Goal: Information Seeking & Learning: Check status

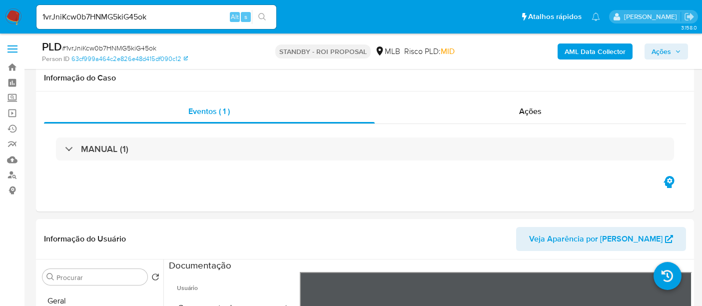
select select "10"
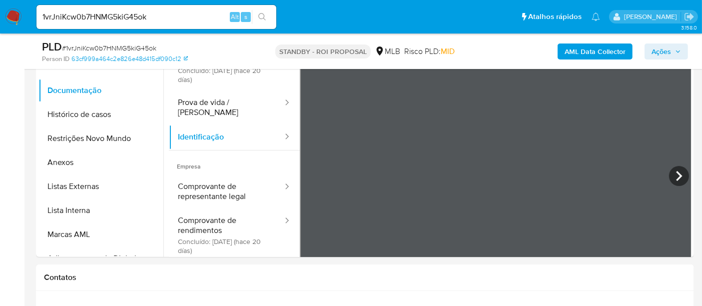
scroll to position [258, 0]
paste input "i8d7pJDBeDruihNXq9uxUR8Z"
type input "i8d7pJDBeDruihNXq9uxUR8Z"
click at [259, 16] on icon "search-icon" at bounding box center [261, 16] width 7 height 7
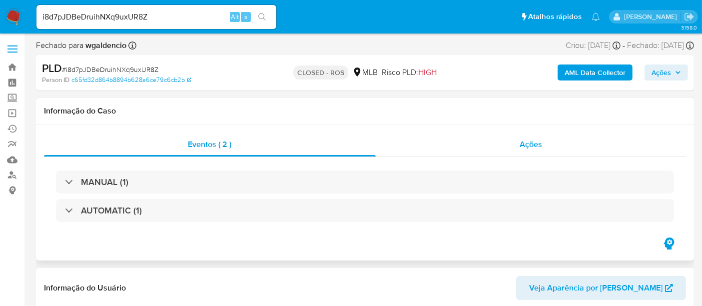
select select "10"
click at [539, 147] on span "Ações" at bounding box center [530, 143] width 22 height 11
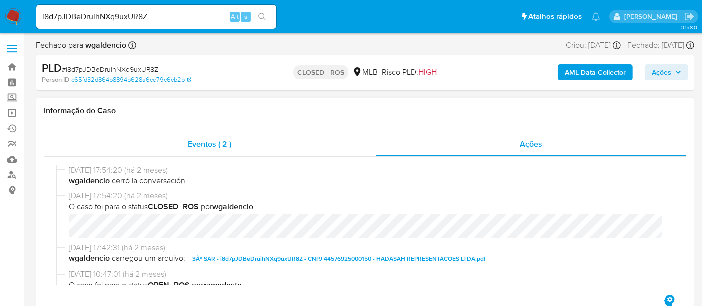
click at [208, 145] on span "Eventos ( 2 )" at bounding box center [209, 143] width 43 height 11
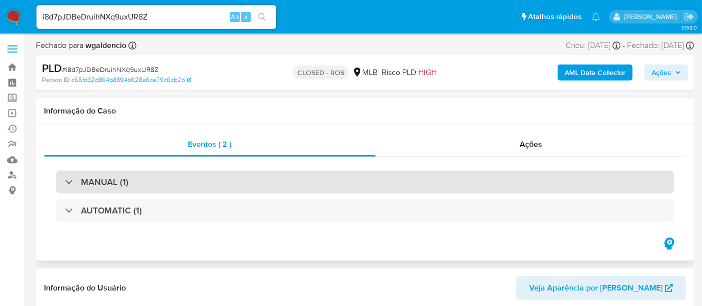
click at [208, 179] on div "MANUAL (1)" at bounding box center [365, 181] width 618 height 23
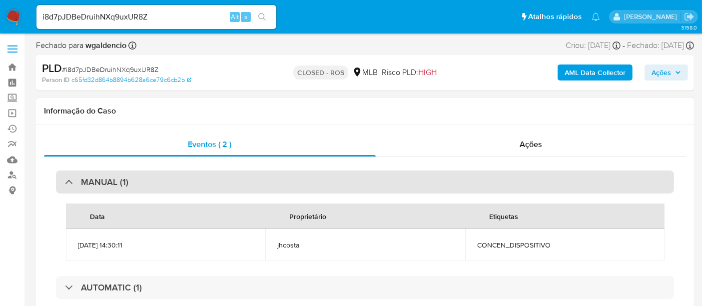
click at [215, 180] on div "MANUAL (1)" at bounding box center [365, 181] width 618 height 23
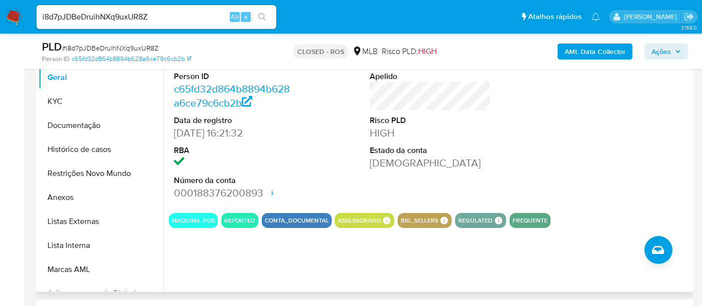
scroll to position [222, 0]
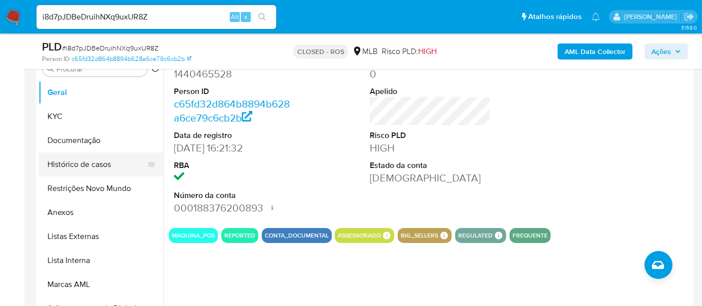
click at [80, 166] on button "Histórico de casos" at bounding box center [96, 164] width 117 height 24
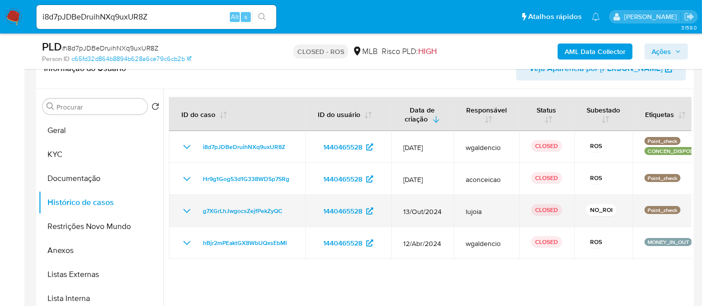
scroll to position [166, 0]
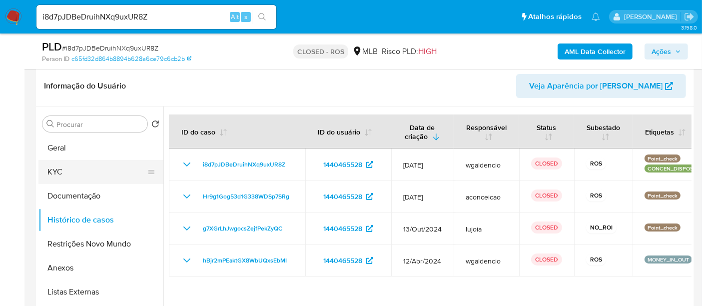
click at [64, 173] on button "KYC" at bounding box center [96, 172] width 117 height 24
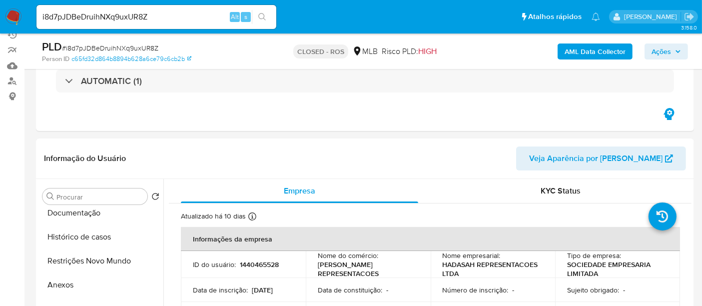
scroll to position [0, 0]
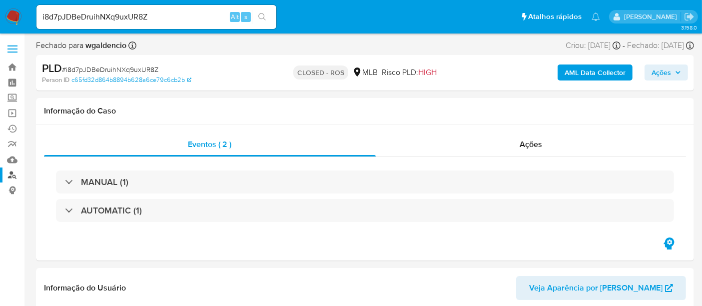
click at [9, 169] on link "Localizador de pessoas" at bounding box center [59, 174] width 119 height 15
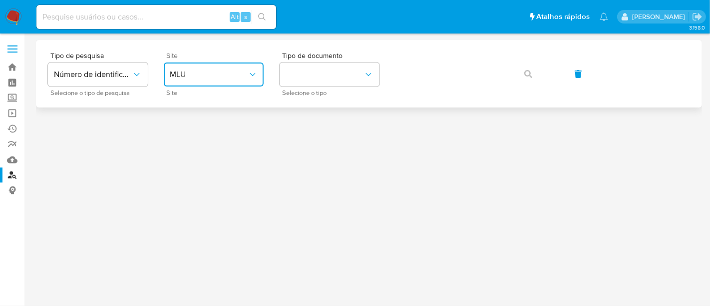
click at [256, 70] on icon "site_id" at bounding box center [253, 74] width 10 height 10
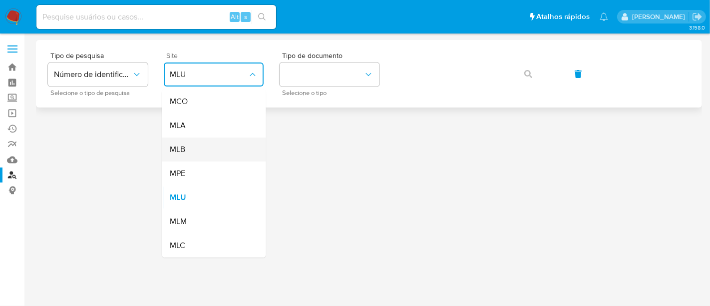
click at [183, 145] on span "MLB" at bounding box center [177, 149] width 15 height 10
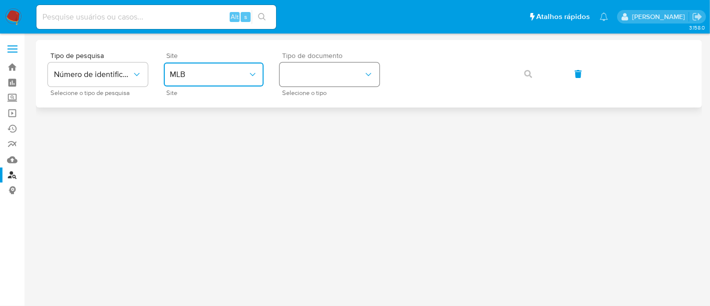
click at [371, 70] on icon "identificationType" at bounding box center [369, 74] width 10 height 10
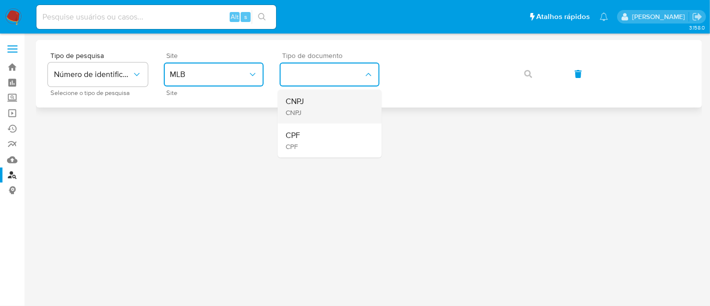
click at [305, 102] on div "CNPJ CNPJ" at bounding box center [327, 106] width 82 height 34
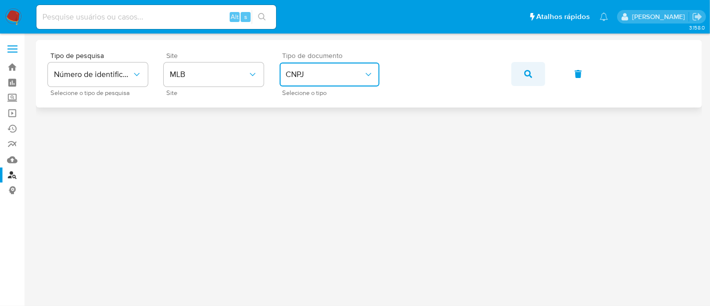
click at [525, 73] on icon "button" at bounding box center [528, 74] width 8 height 8
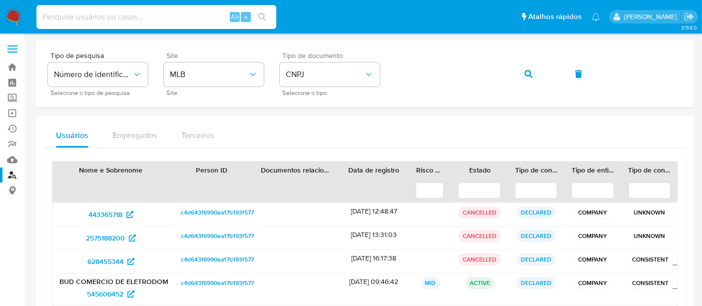
click at [135, 15] on input at bounding box center [156, 16] width 240 height 13
paste input "WnwEGv6X1tdgGbHGkqqBKyV9"
type input "WnwEGv6X1tdgGbHGkqqBKyV9"
click at [263, 12] on button "search-icon" at bounding box center [262, 17] width 20 height 14
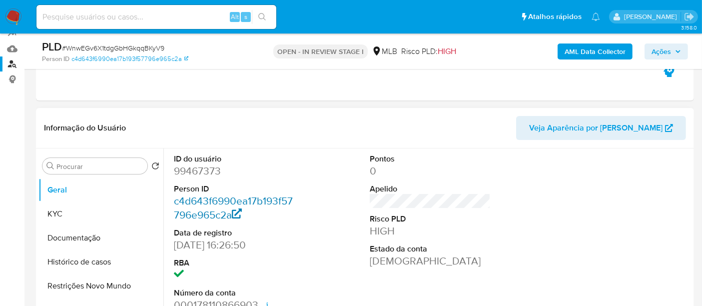
select select "10"
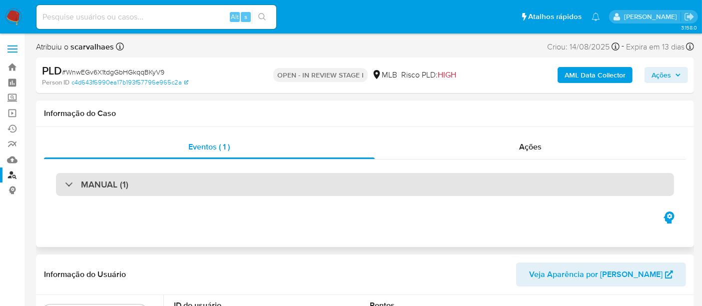
click at [300, 186] on div "MANUAL (1)" at bounding box center [365, 184] width 618 height 23
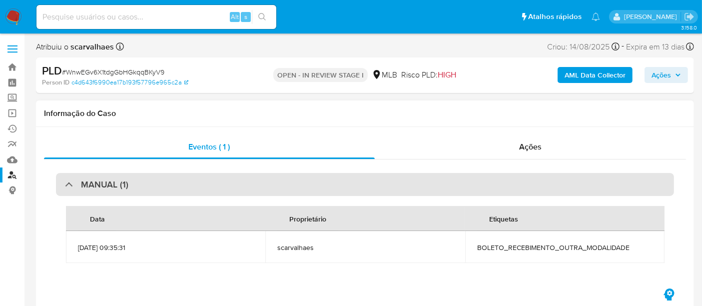
click at [336, 175] on div "MANUAL (1)" at bounding box center [365, 184] width 618 height 23
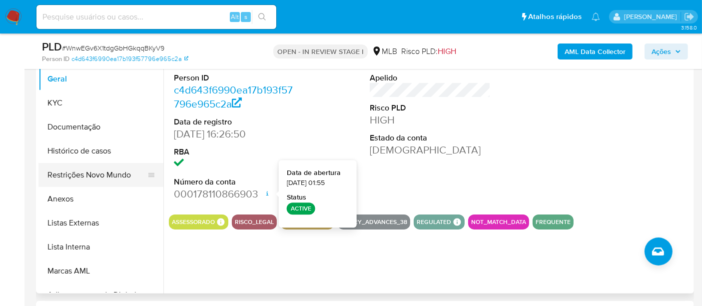
scroll to position [166, 0]
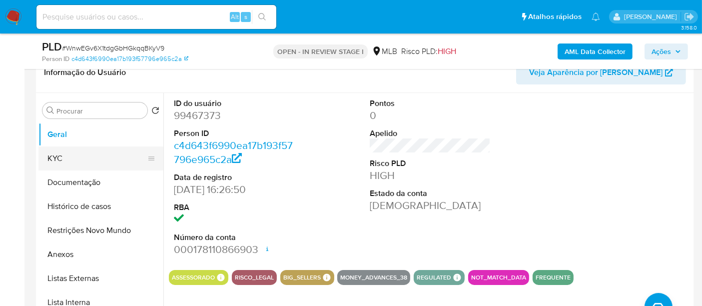
click at [62, 158] on button "KYC" at bounding box center [96, 158] width 117 height 24
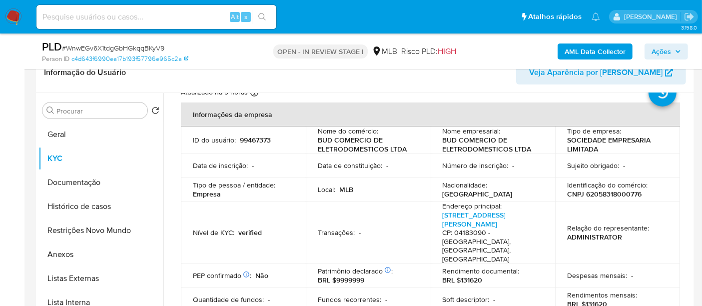
scroll to position [55, 0]
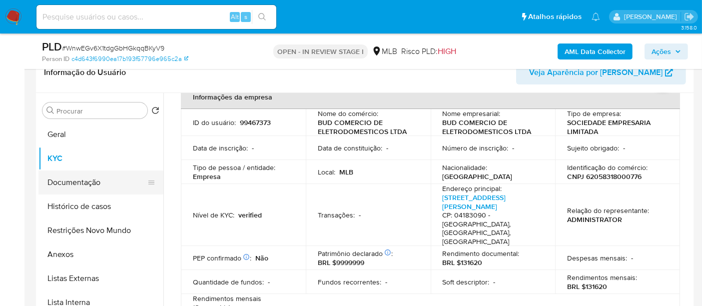
click at [80, 176] on button "Documentação" at bounding box center [96, 182] width 117 height 24
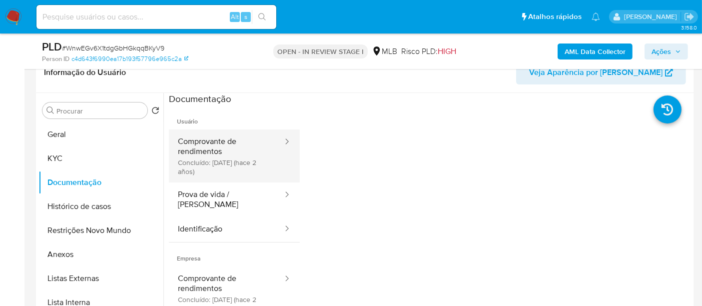
click at [242, 146] on button "Comprovante de rendimentos Concluído: 20/11/2023 (hace 2 años)" at bounding box center [226, 155] width 115 height 53
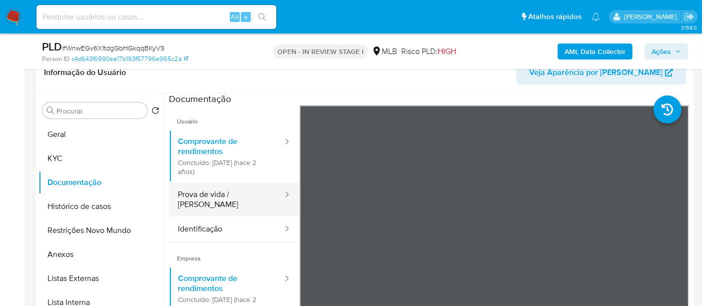
drag, startPoint x: 217, startPoint y: 189, endPoint x: 276, endPoint y: 206, distance: 61.8
click at [217, 189] on button "Prova de vida / Selfie" at bounding box center [226, 199] width 115 height 34
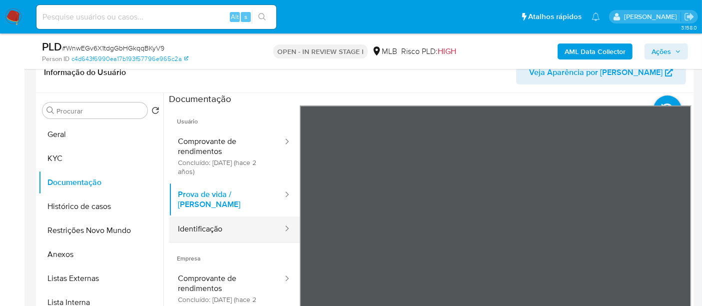
drag, startPoint x: 187, startPoint y: 222, endPoint x: 256, endPoint y: 222, distance: 68.9
click at [190, 222] on button "Identificação" at bounding box center [226, 228] width 115 height 25
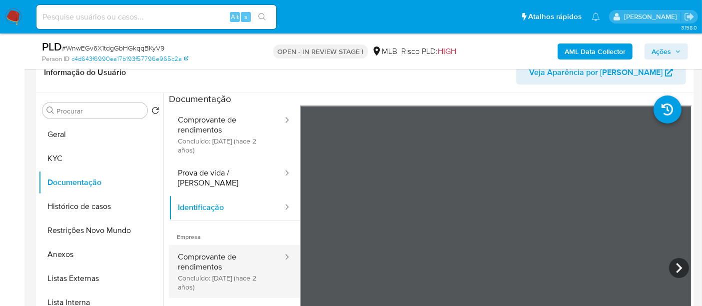
scroll to position [55, 0]
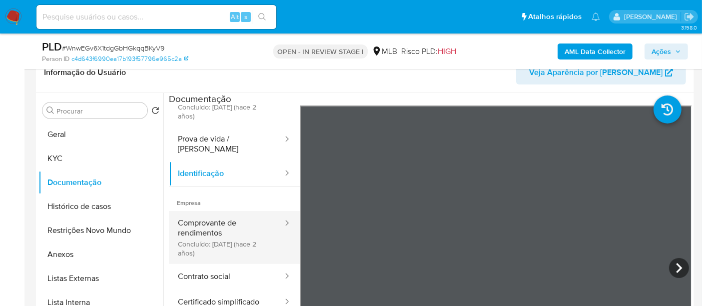
click at [208, 217] on button "Comprovante de rendimentos Concluído: 20/11/2023 (hace 2 años)" at bounding box center [226, 237] width 115 height 53
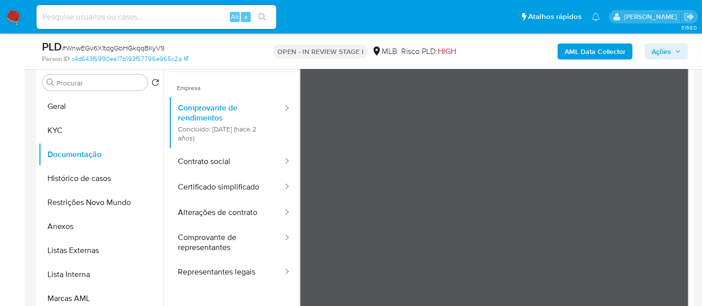
scroll to position [192, 0]
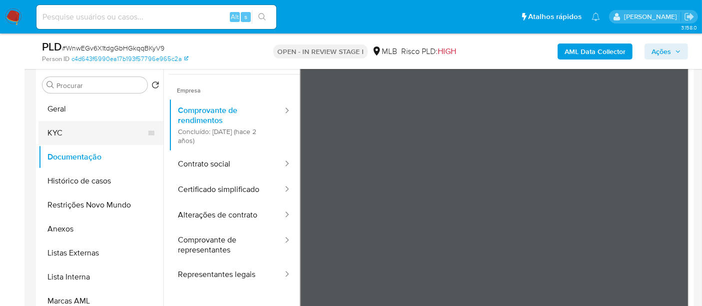
click at [60, 132] on button "KYC" at bounding box center [96, 133] width 117 height 24
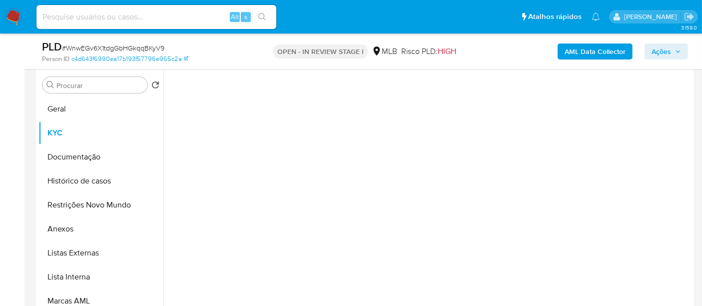
scroll to position [0, 0]
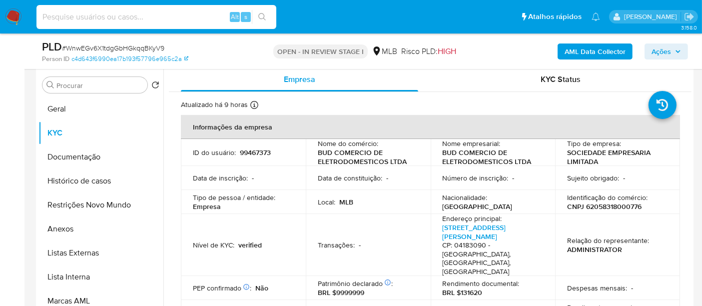
click at [177, 22] on input at bounding box center [156, 16] width 240 height 13
paste input "WnwEGv6X1tdgGbHGkqqBKyV9"
type input "WnwEGv6X1tdgGbHGkqqBKyV9"
click at [262, 12] on button "search-icon" at bounding box center [262, 17] width 20 height 14
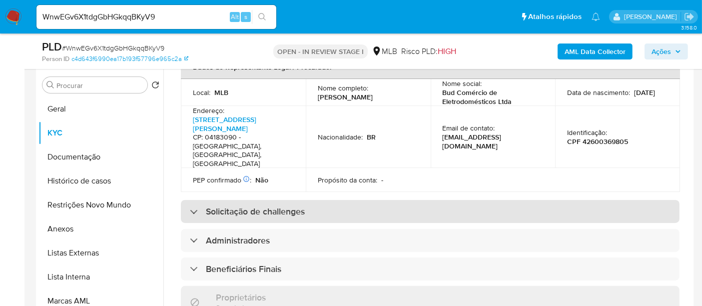
scroll to position [333, 0]
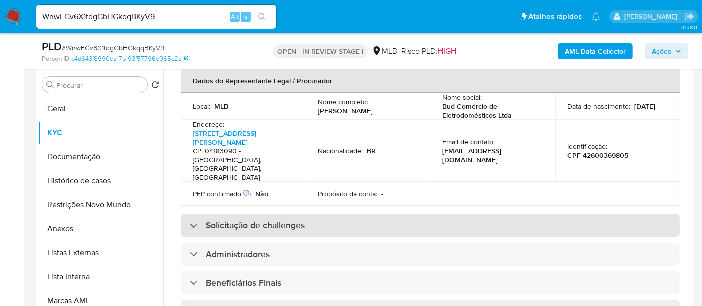
click at [285, 220] on h3 "Solicitação de challenges" at bounding box center [255, 225] width 99 height 11
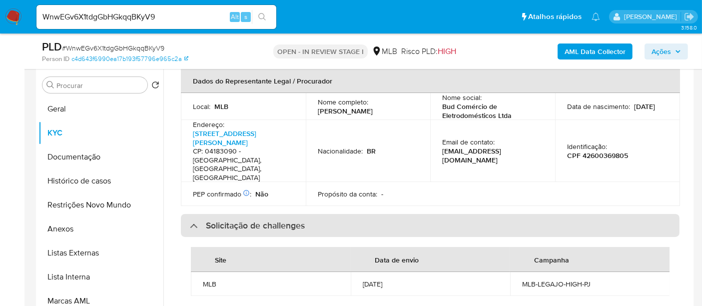
click at [285, 220] on h3 "Solicitação de challenges" at bounding box center [255, 225] width 99 height 11
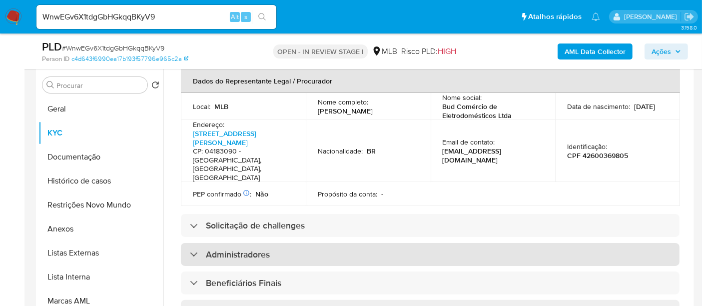
click at [278, 243] on div "Administradores" at bounding box center [430, 254] width 498 height 23
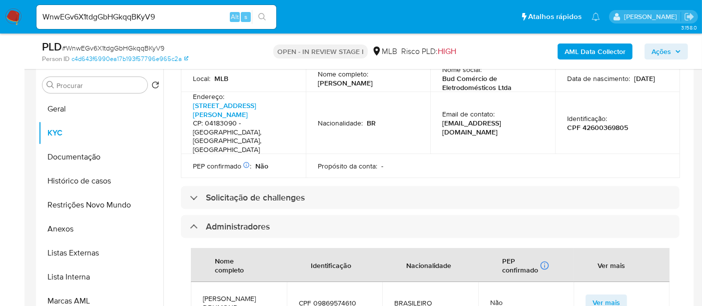
scroll to position [388, 0]
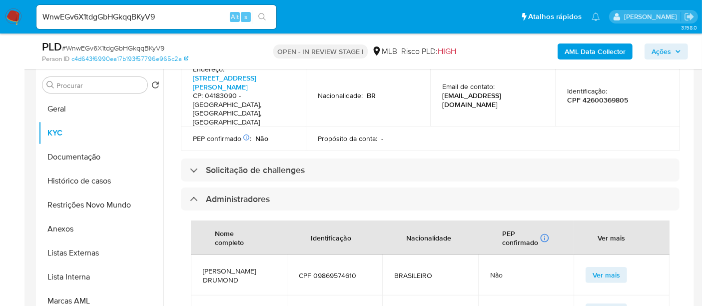
drag, startPoint x: 687, startPoint y: 186, endPoint x: 687, endPoint y: 223, distance: 37.5
click at [687, 223] on div "Atualizado há 9 horas Criado: 16/03/2020 10:05:19 Atualizado: 14/09/2025 23:55:…" at bounding box center [430, 218] width 522 height 1029
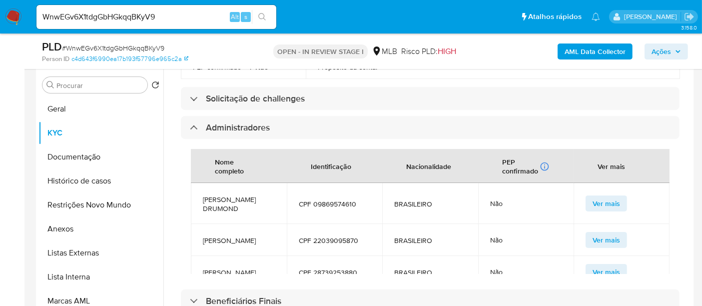
scroll to position [456, 0]
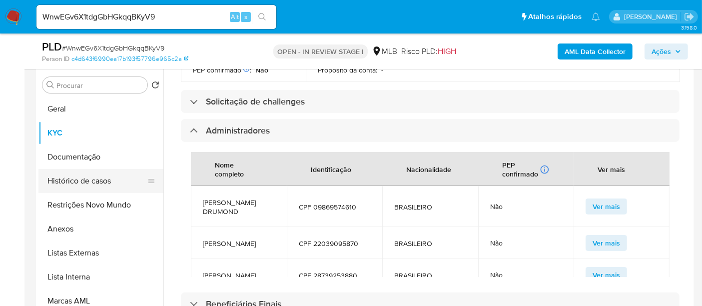
click at [82, 174] on button "Histórico de casos" at bounding box center [96, 181] width 117 height 24
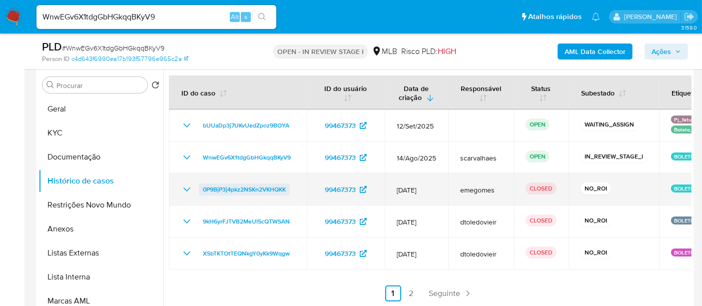
click at [227, 189] on span "0P9BjP3j4pkz2NSKn2VKHQKK" at bounding box center [244, 189] width 83 height 12
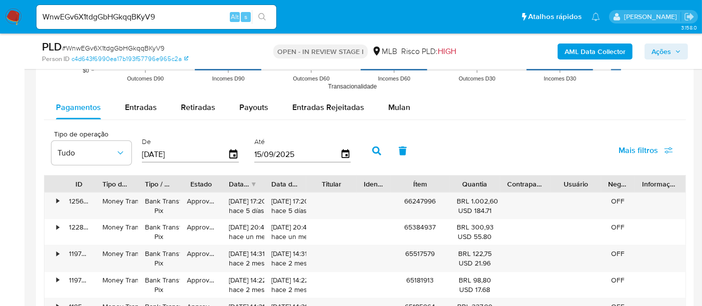
scroll to position [1024, 0]
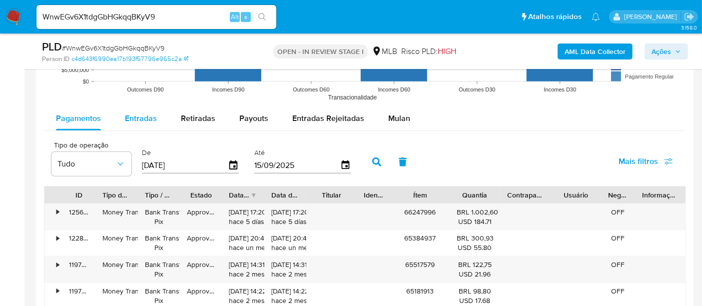
drag, startPoint x: 131, startPoint y: 120, endPoint x: 157, endPoint y: 121, distance: 26.0
click at [131, 120] on span "Entradas" at bounding box center [141, 117] width 32 height 11
select select "10"
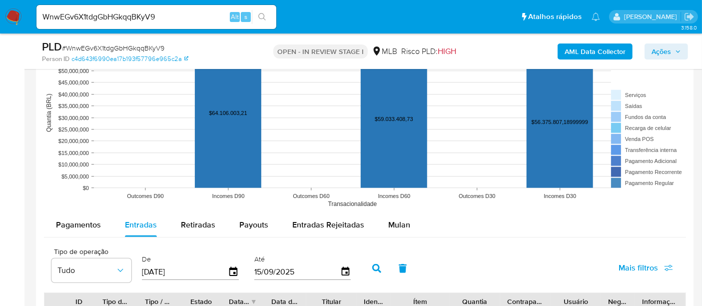
scroll to position [913, 0]
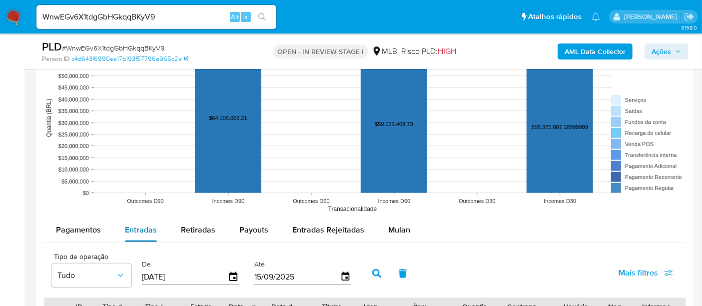
drag, startPoint x: 136, startPoint y: 228, endPoint x: 356, endPoint y: 226, distance: 219.3
click at [137, 228] on span "Entradas" at bounding box center [141, 229] width 32 height 11
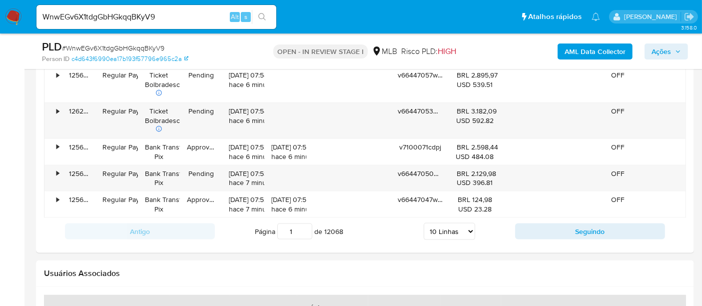
scroll to position [1301, 0]
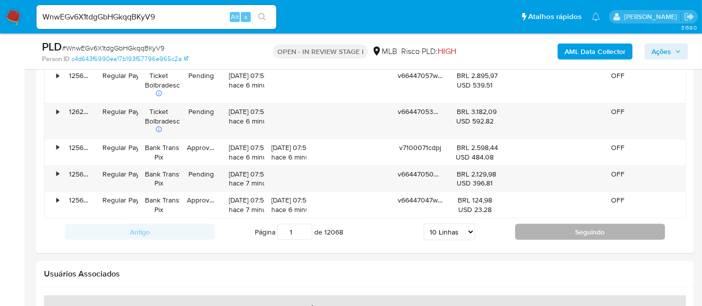
click at [605, 232] on button "Seguindo" at bounding box center [590, 232] width 150 height 16
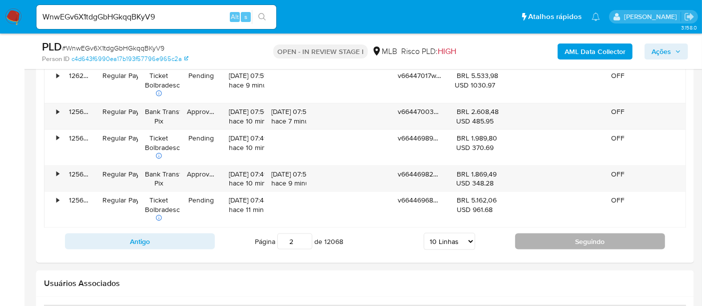
click at [600, 239] on button "Seguindo" at bounding box center [590, 241] width 150 height 16
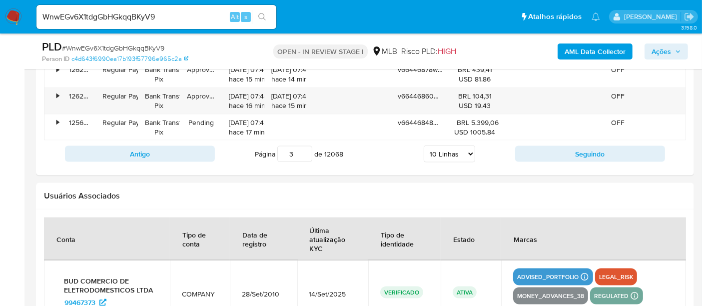
scroll to position [1357, 0]
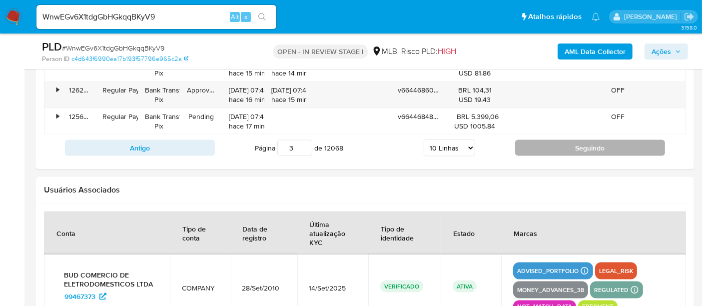
click at [603, 145] on button "Seguindo" at bounding box center [590, 148] width 150 height 16
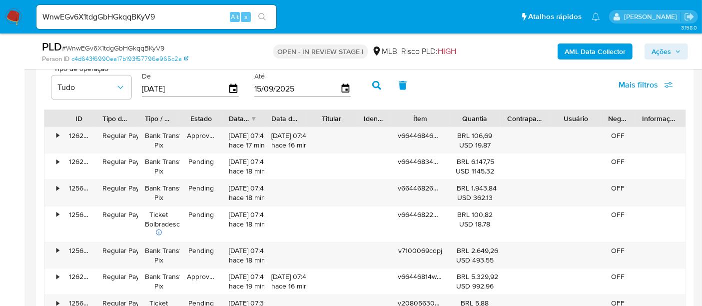
scroll to position [1098, 0]
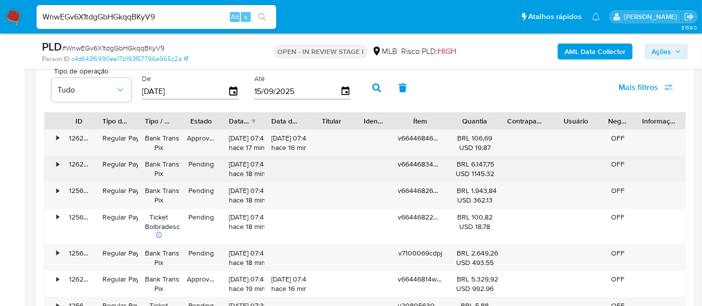
click at [55, 159] on div "•" at bounding box center [52, 169] width 17 height 26
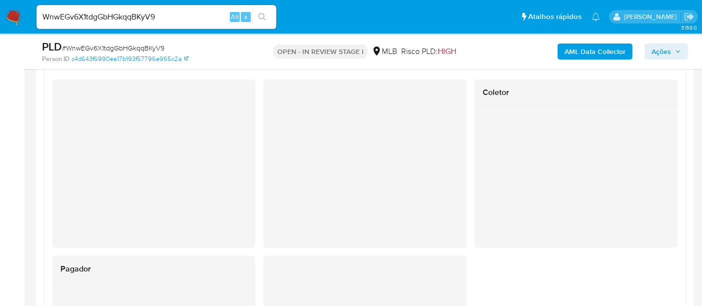
scroll to position [1154, 0]
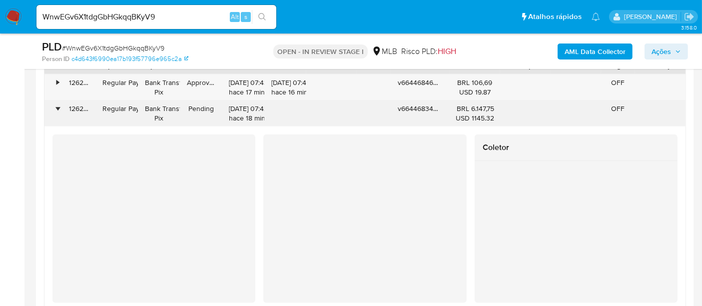
click at [54, 104] on div "•" at bounding box center [52, 113] width 17 height 26
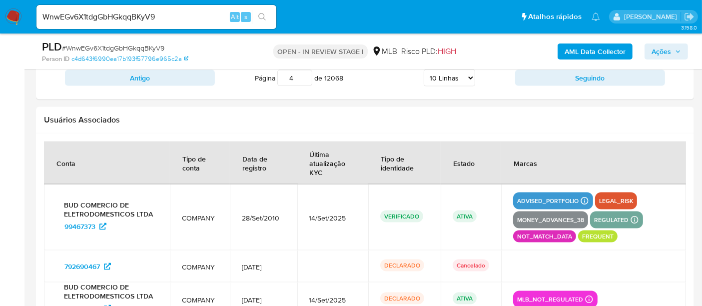
scroll to position [1375, 0]
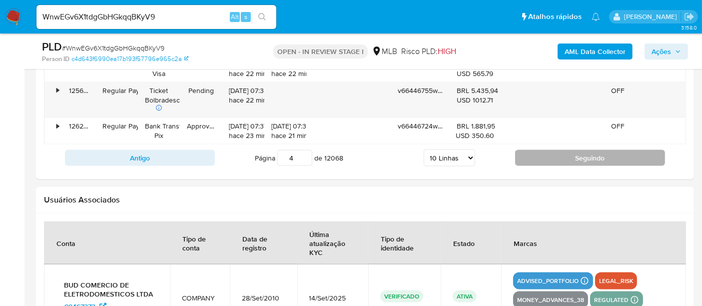
click at [601, 153] on button "Seguindo" at bounding box center [590, 158] width 150 height 16
type input "5"
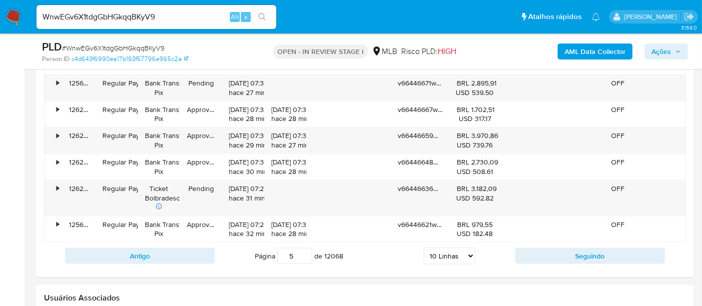
scroll to position [1098, 0]
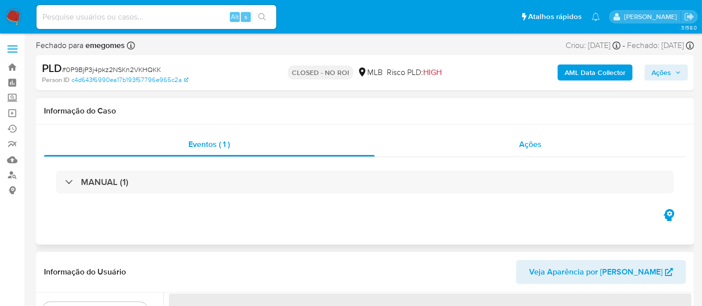
click at [529, 139] on span "Ações" at bounding box center [530, 143] width 22 height 11
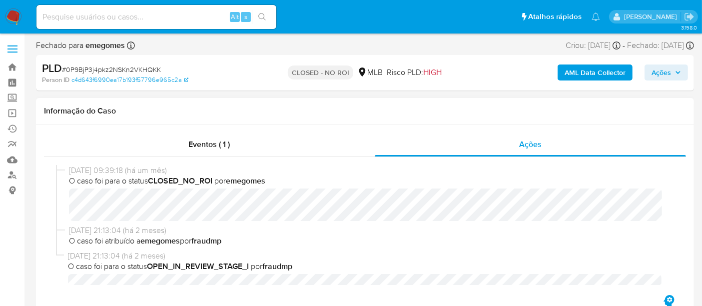
select select "10"
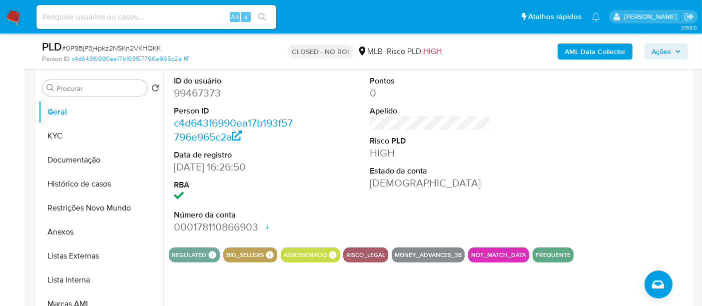
scroll to position [277, 0]
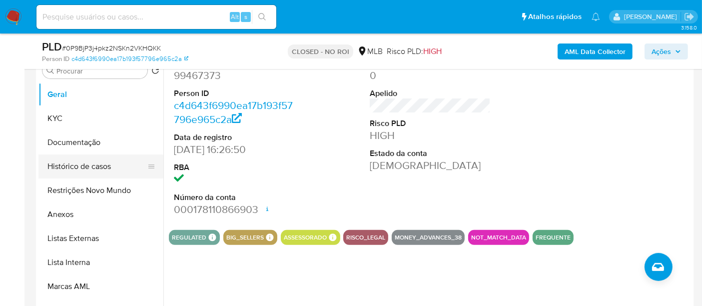
click at [67, 167] on button "Histórico de casos" at bounding box center [96, 166] width 117 height 24
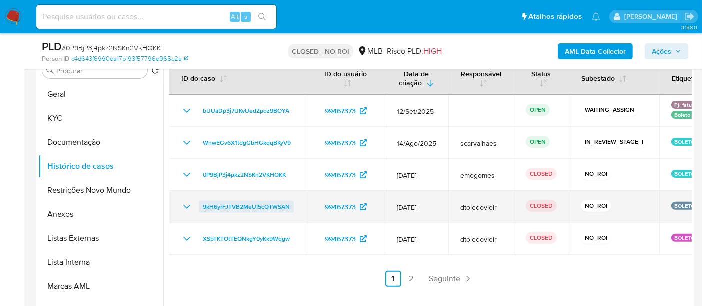
click at [236, 206] on span "9kH6yrFJTVB2MeUI5cQTWSAN" at bounding box center [246, 207] width 87 height 12
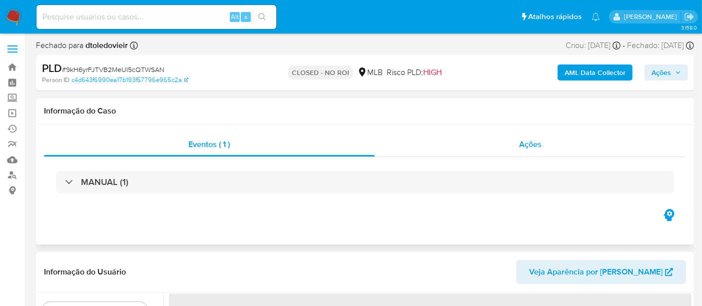
click at [524, 143] on span "Ações" at bounding box center [530, 143] width 22 height 11
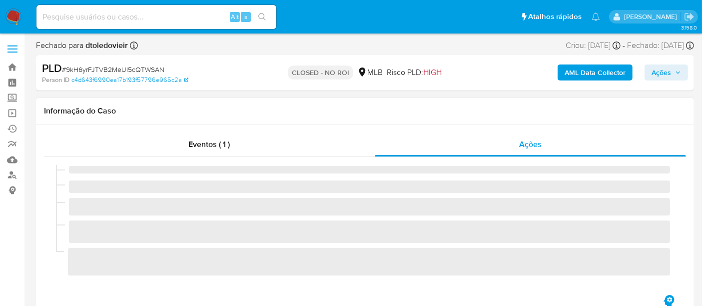
select select "10"
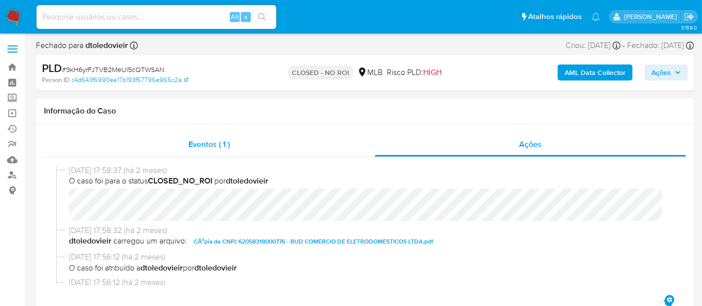
click at [203, 145] on span "Eventos ( 1 )" at bounding box center [208, 143] width 41 height 11
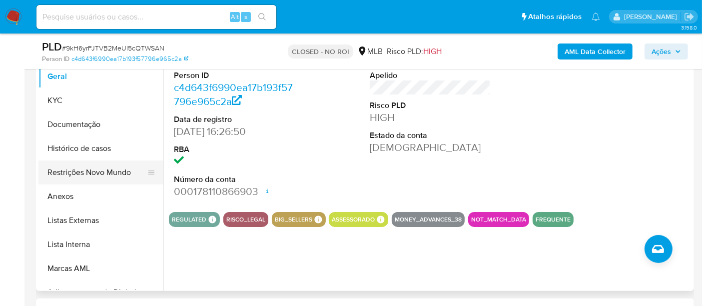
scroll to position [166, 0]
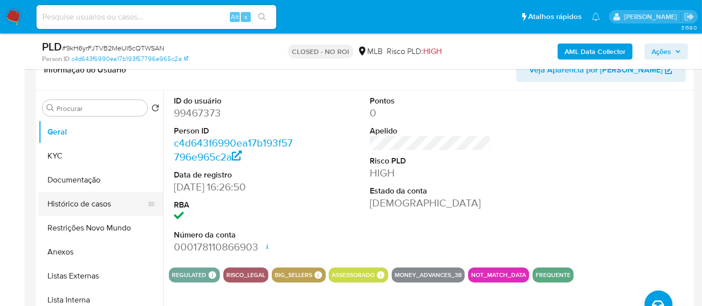
click at [92, 202] on button "Histórico de casos" at bounding box center [96, 204] width 117 height 24
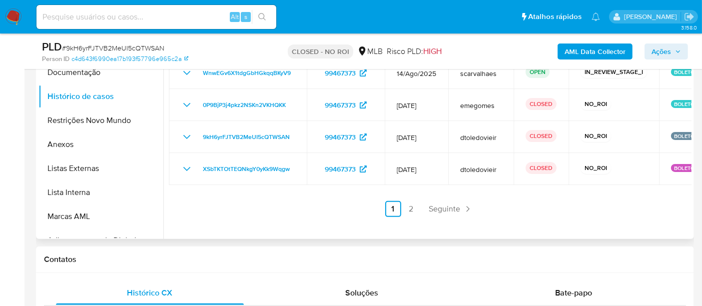
scroll to position [277, 0]
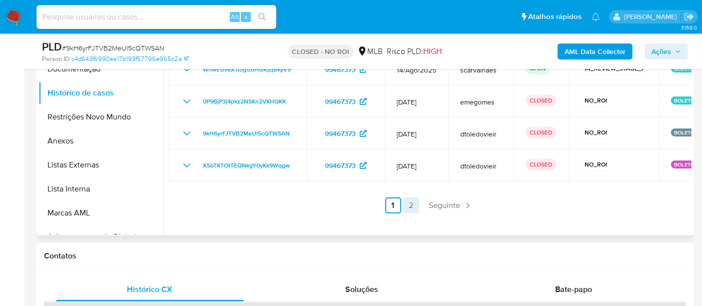
click at [407, 203] on link "2" at bounding box center [411, 205] width 16 height 16
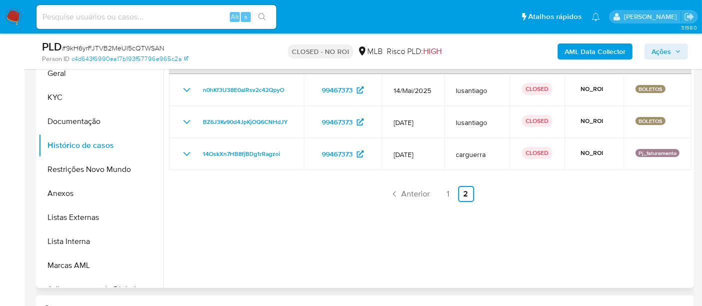
scroll to position [166, 0]
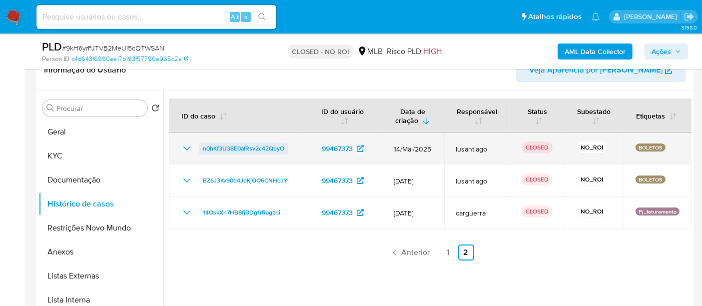
click at [231, 147] on span "n0hKf3U38E0alRsv2c42QpyO" at bounding box center [243, 148] width 81 height 12
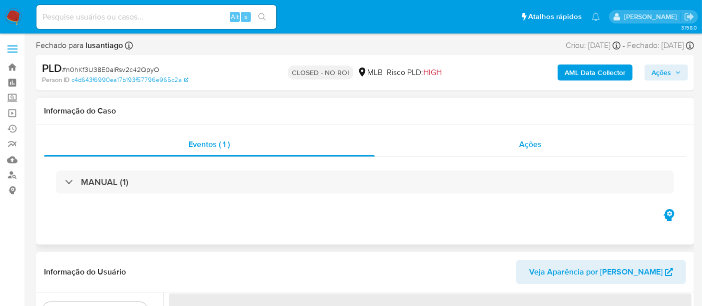
click at [524, 142] on span "Ações" at bounding box center [530, 143] width 22 height 11
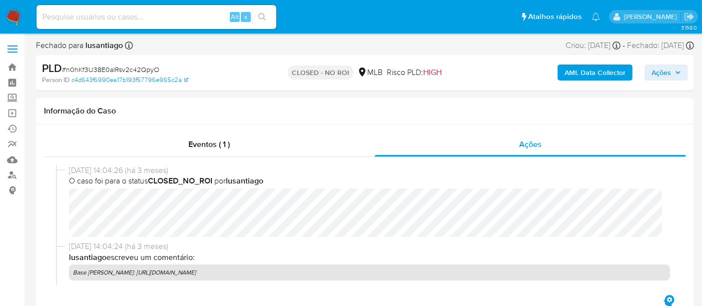
select select "10"
